Goal: Information Seeking & Learning: Learn about a topic

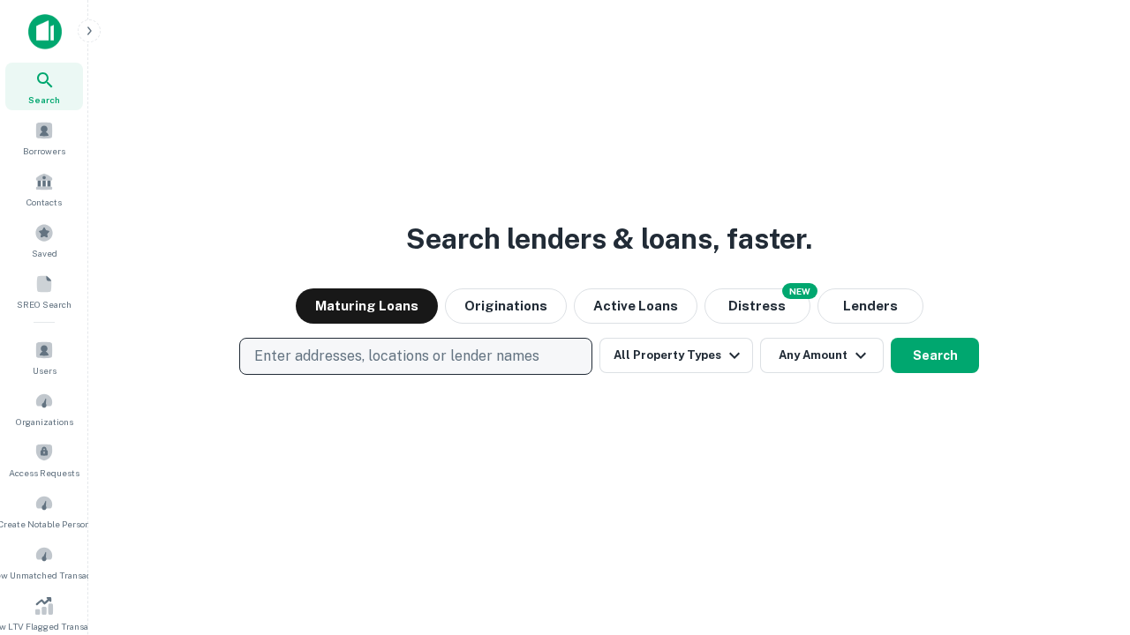
click at [415, 357] on p "Enter addresses, locations or lender names" at bounding box center [396, 356] width 285 height 21
type input "**********"
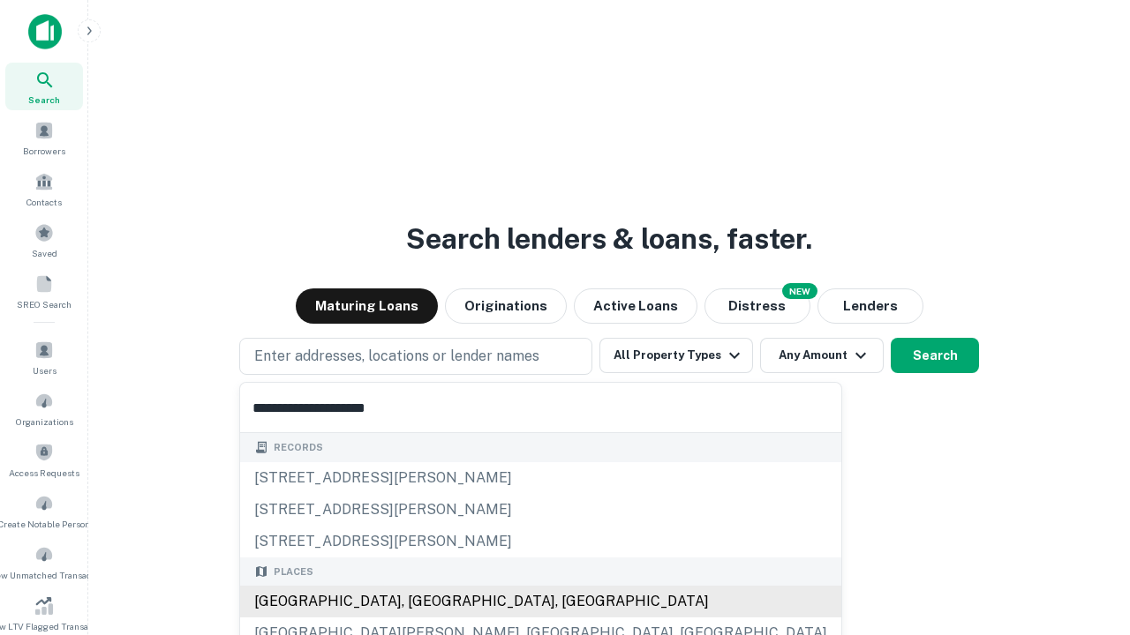
click at [422, 602] on div "Santa Monica, CA, USA" at bounding box center [540, 602] width 601 height 32
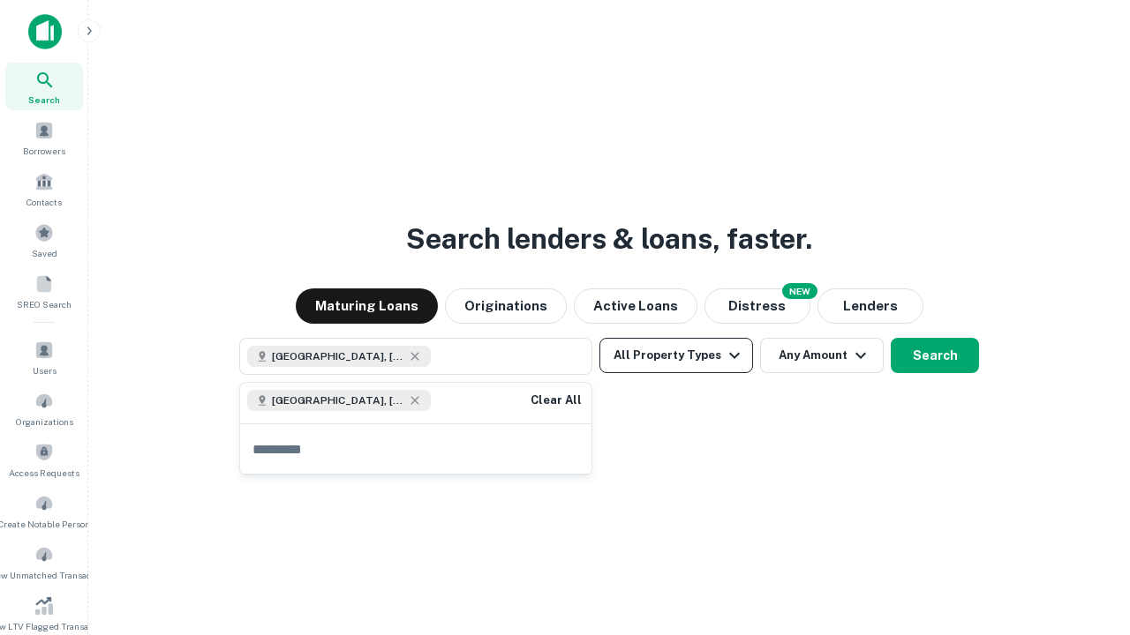
click at [676, 356] on button "All Property Types" at bounding box center [676, 355] width 154 height 35
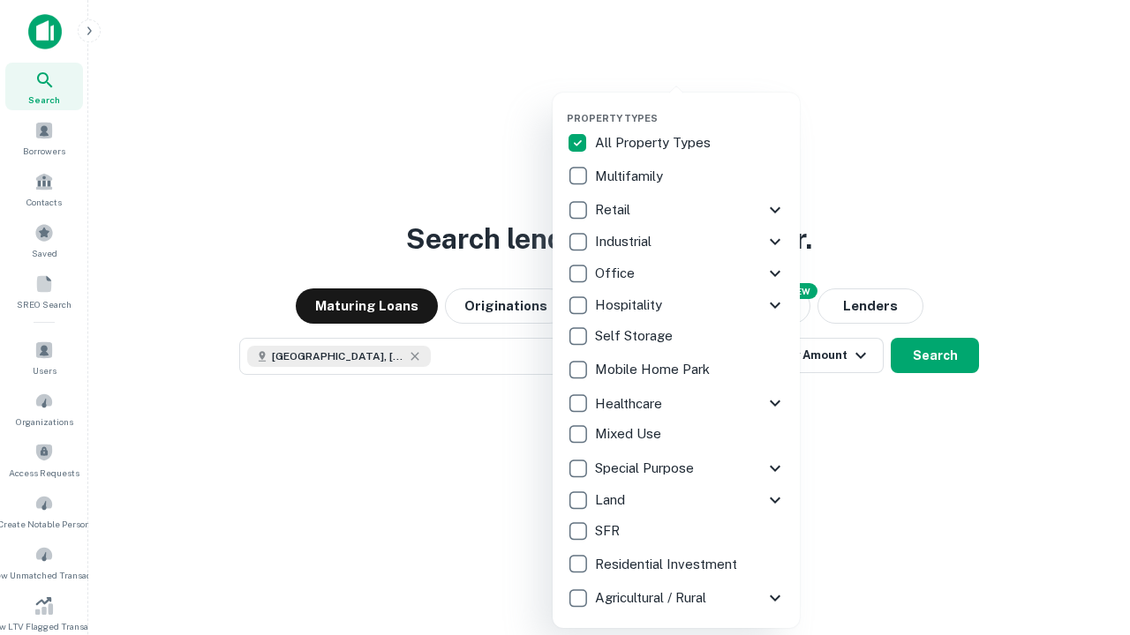
click at [690, 107] on button "button" at bounding box center [690, 107] width 247 height 1
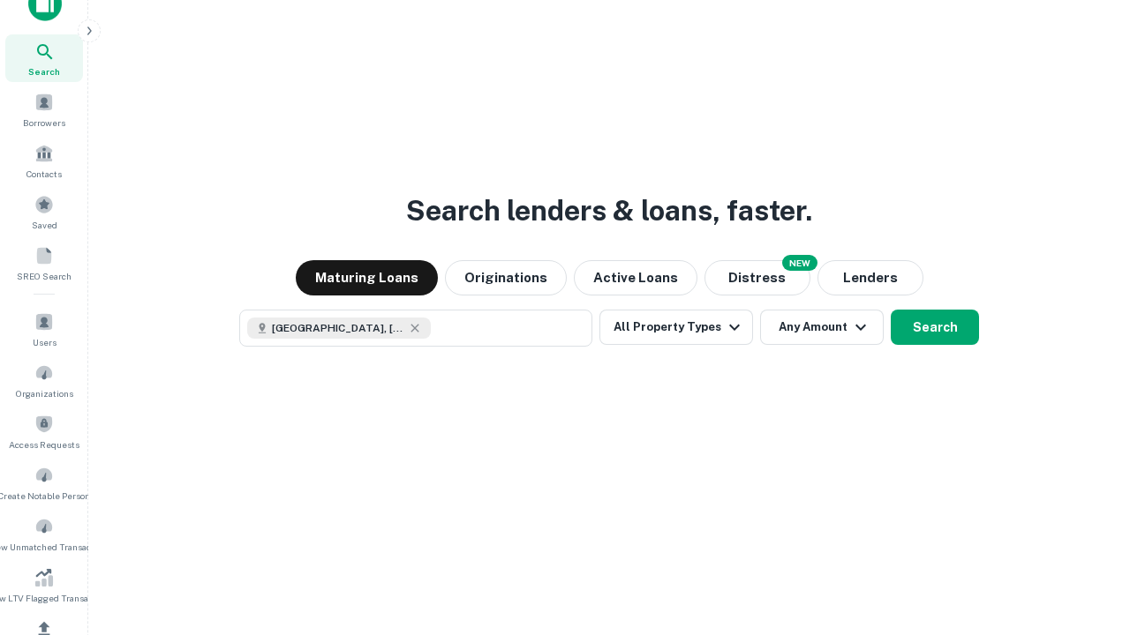
scroll to position [10, 213]
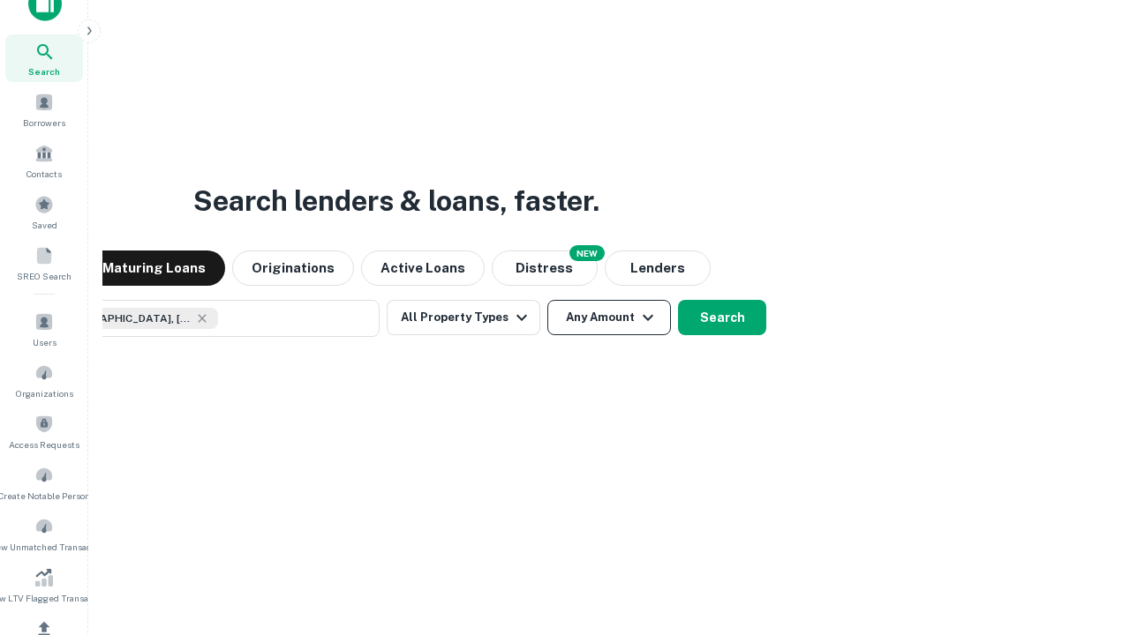
click at [547, 300] on button "Any Amount" at bounding box center [609, 317] width 124 height 35
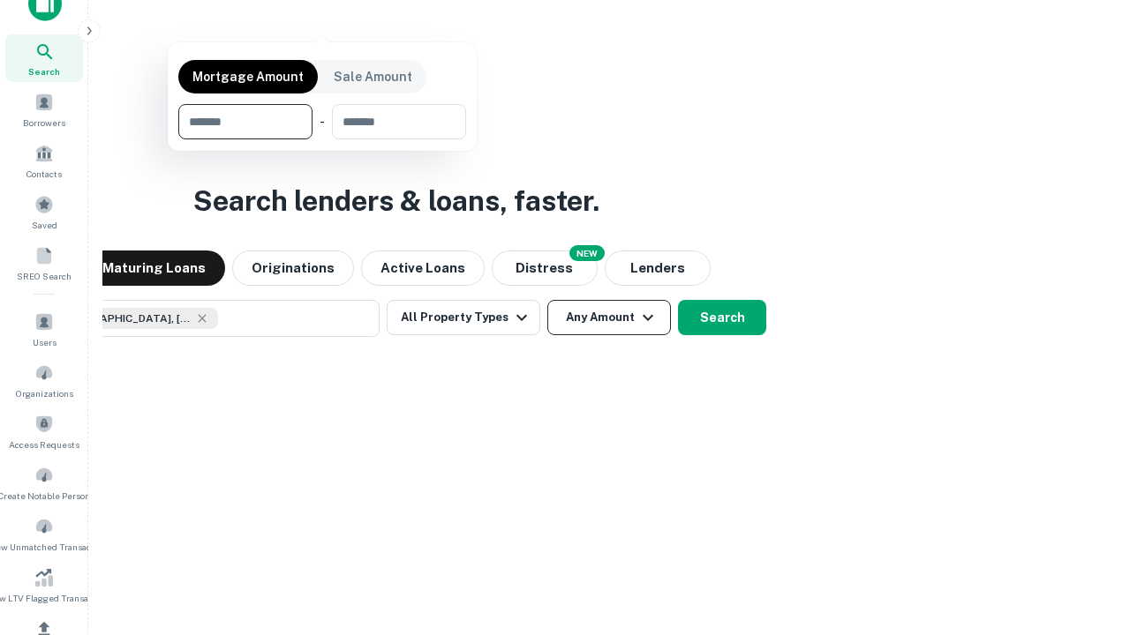
scroll to position [211, 0]
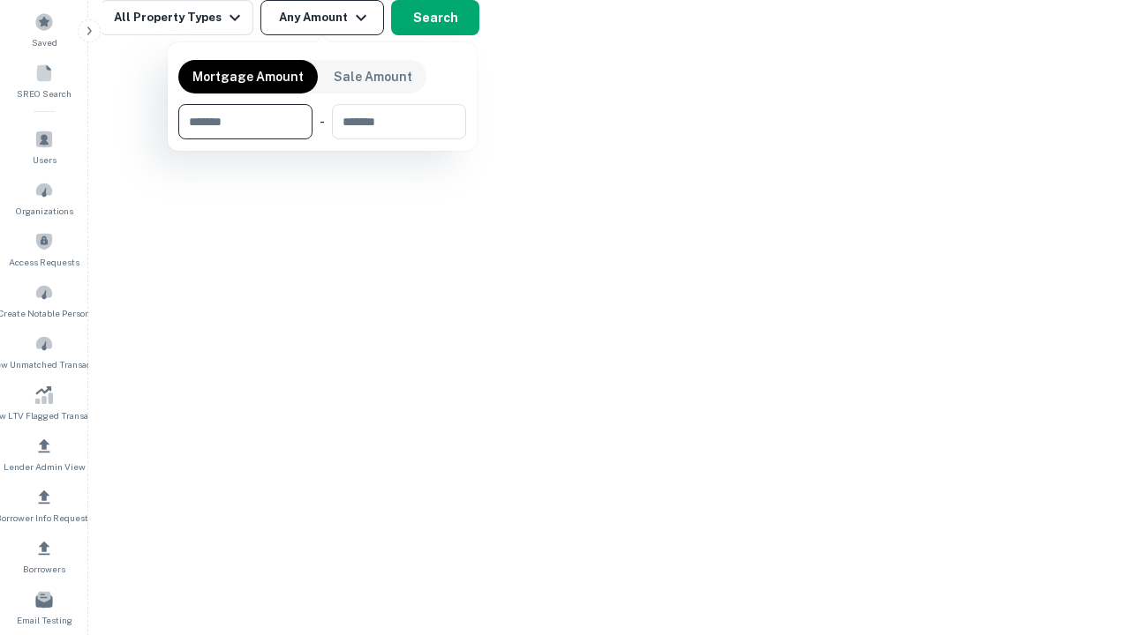
type input "*******"
click at [322, 139] on button "button" at bounding box center [322, 139] width 288 height 1
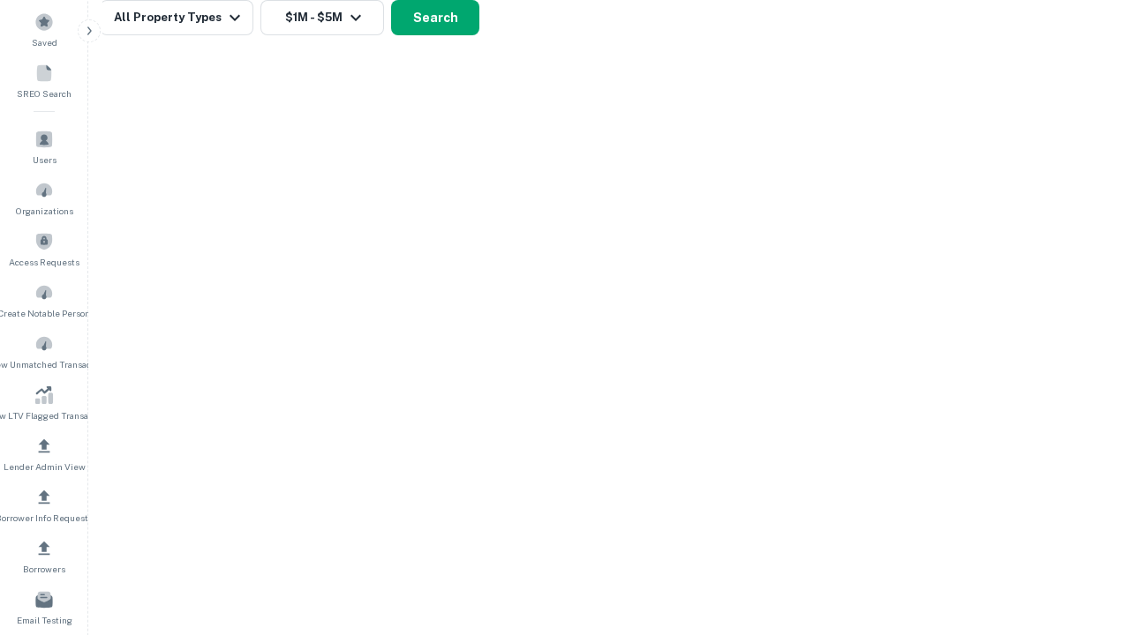
scroll to position [10, 326]
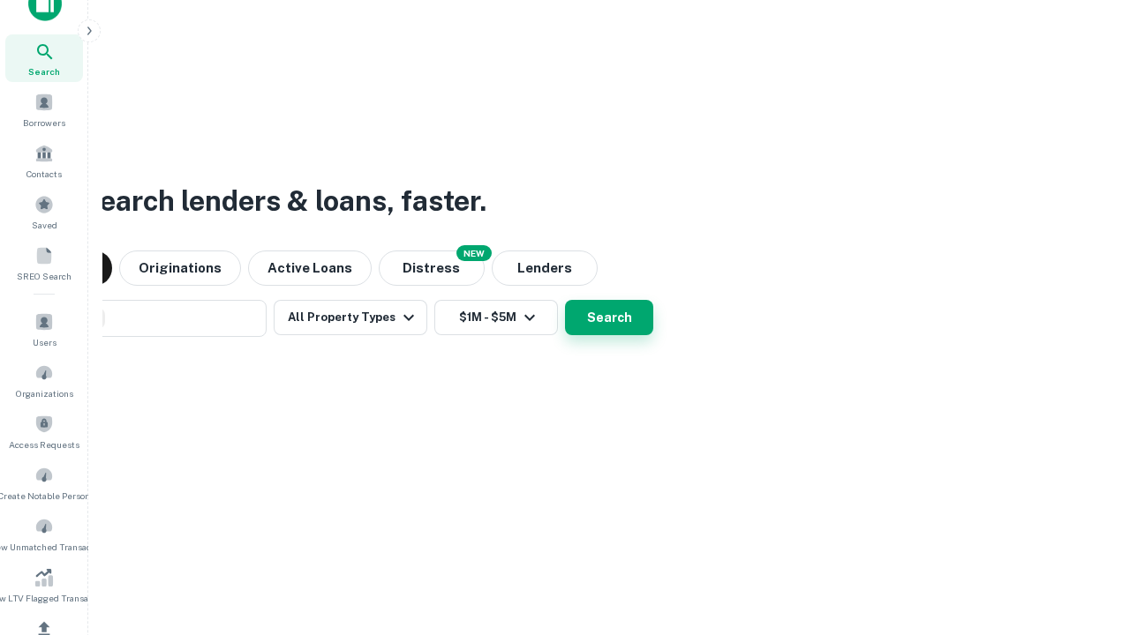
click at [565, 300] on button "Search" at bounding box center [609, 317] width 88 height 35
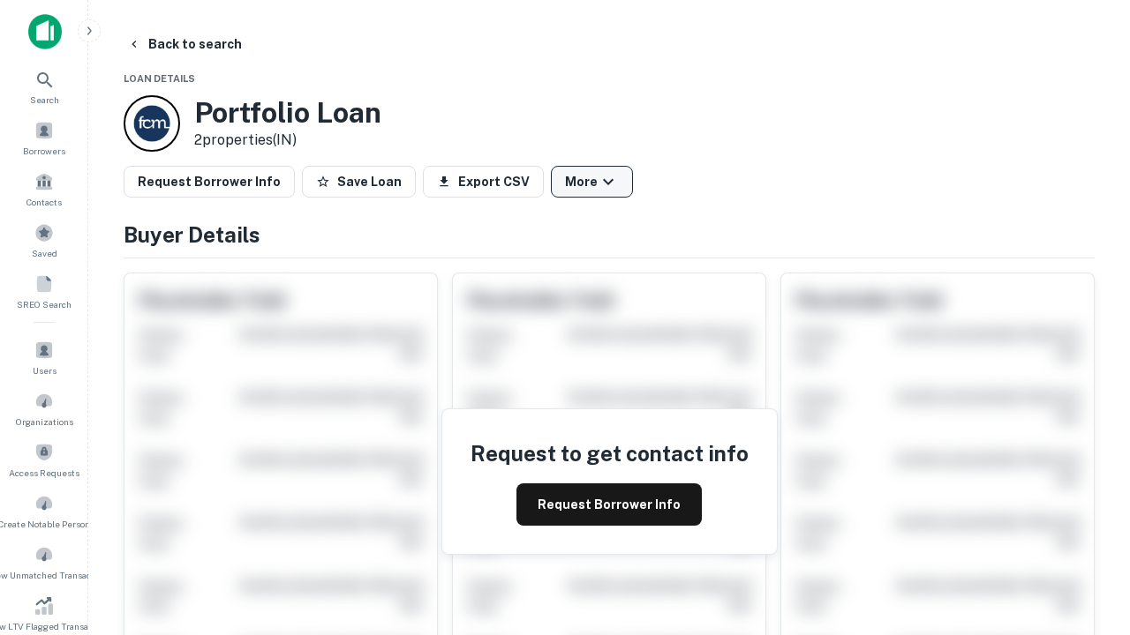
click at [591, 182] on button "More" at bounding box center [592, 182] width 82 height 32
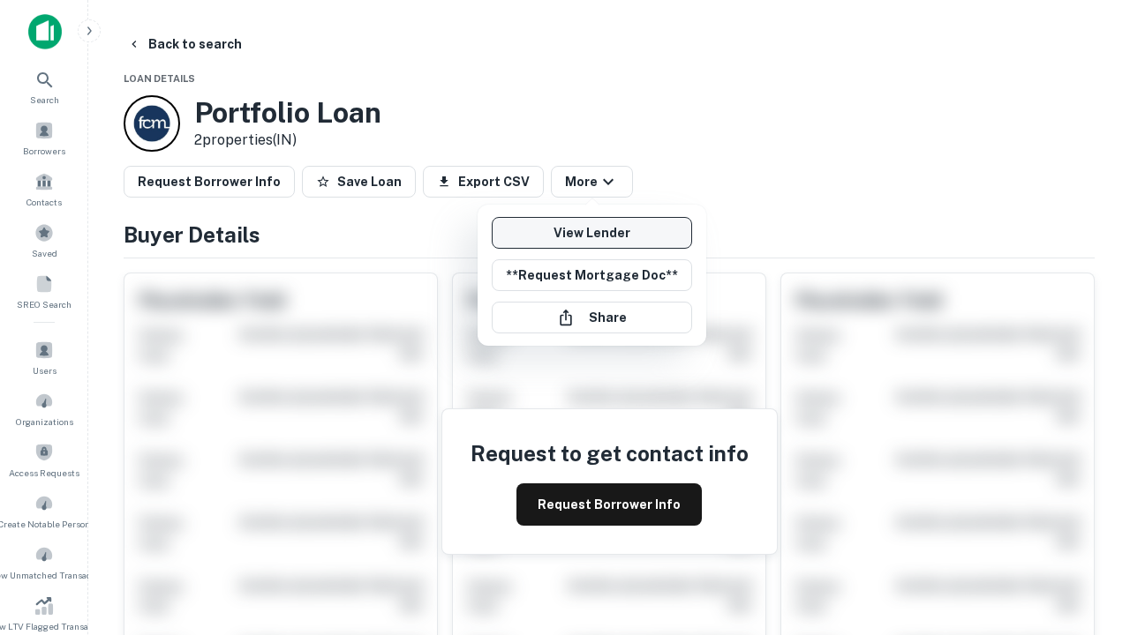
click at [591, 233] on link "View Lender" at bounding box center [592, 233] width 200 height 32
